Goal: Information Seeking & Learning: Learn about a topic

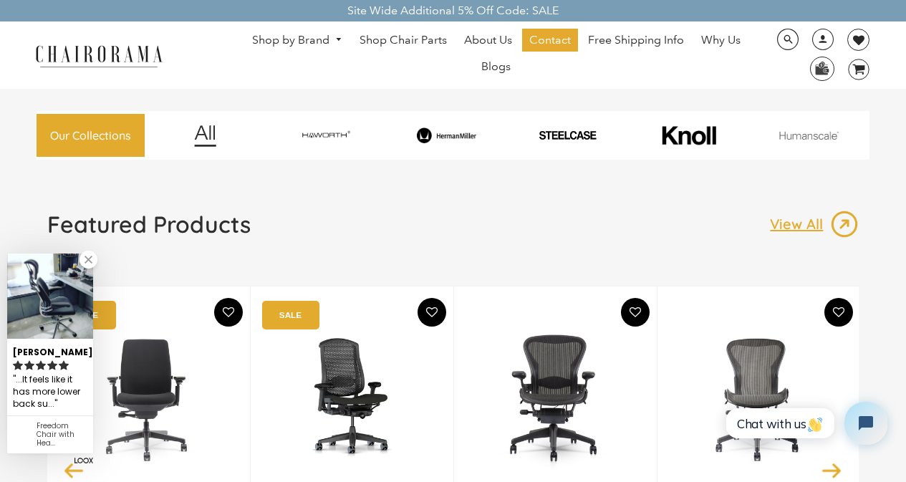
click at [567, 478] on img at bounding box center [555, 397] width 145 height 179
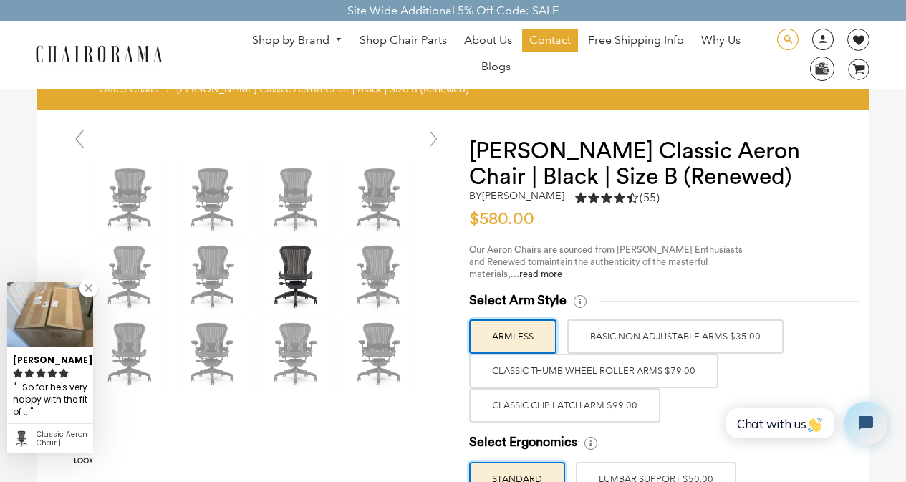
click at [786, 33] on span at bounding box center [787, 40] width 21 height 22
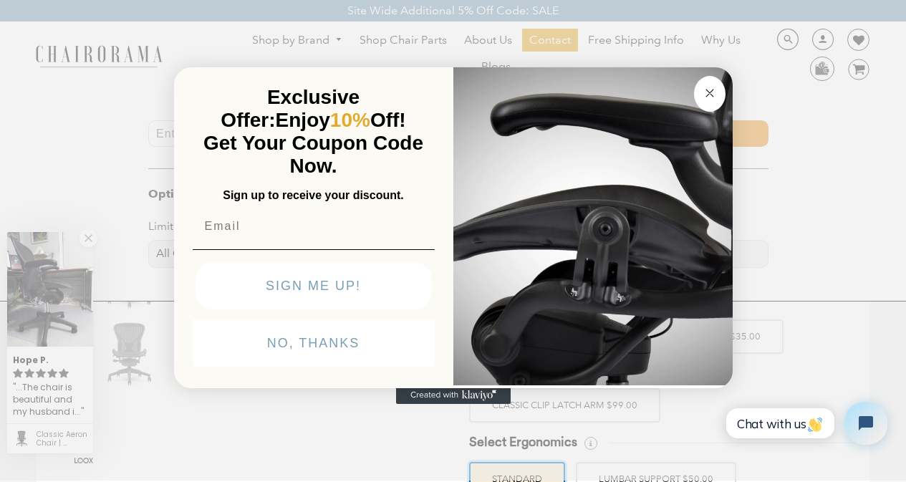
click at [694, 76] on button "Close dialog" at bounding box center [710, 94] width 32 height 36
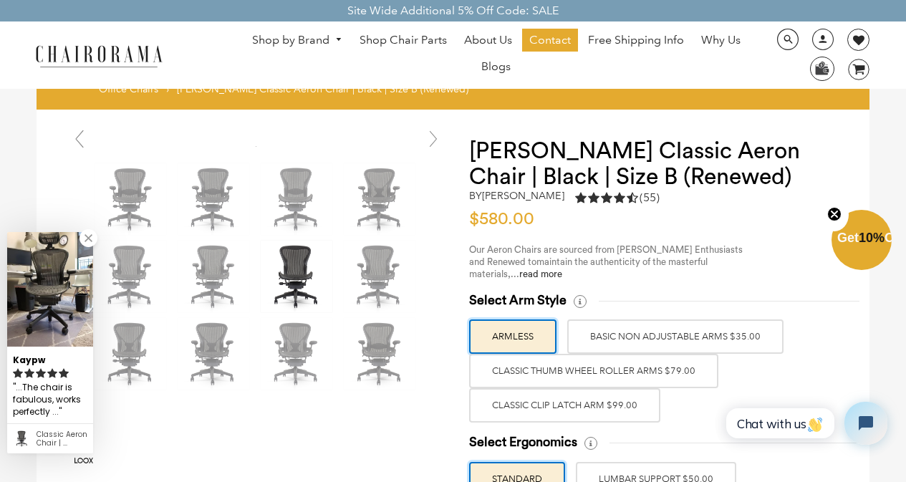
click at [481, 58] on link "Blogs" at bounding box center [496, 66] width 44 height 23
